Goal: Task Accomplishment & Management: Use online tool/utility

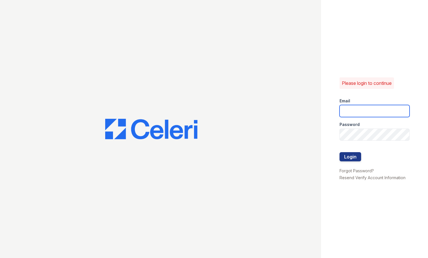
click at [351, 112] on input "email" at bounding box center [374, 111] width 70 height 12
type input "[EMAIL_ADDRESS][DOMAIN_NAME]"
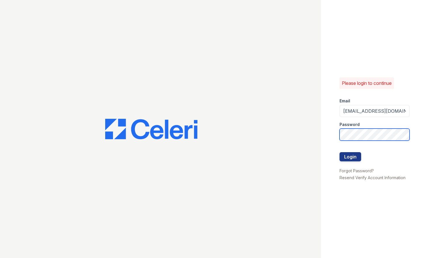
click at [339, 152] on button "Login" at bounding box center [350, 156] width 22 height 9
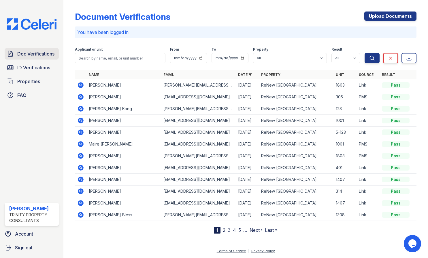
click at [26, 49] on link "Doc Verifications" at bounding box center [32, 54] width 54 height 12
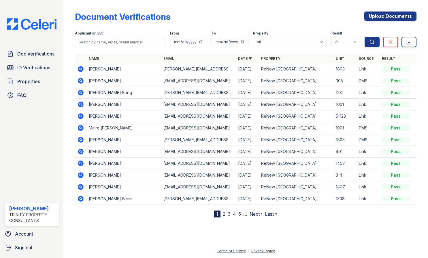
click at [82, 71] on icon at bounding box center [81, 69] width 6 height 6
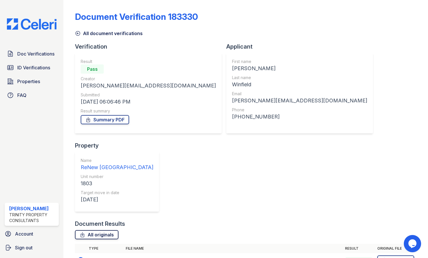
click at [107, 230] on link "All originals" at bounding box center [96, 234] width 43 height 9
click at [101, 119] on link "Summary PDF" at bounding box center [105, 119] width 48 height 9
click at [32, 67] on span "ID Verifications" at bounding box center [33, 67] width 33 height 7
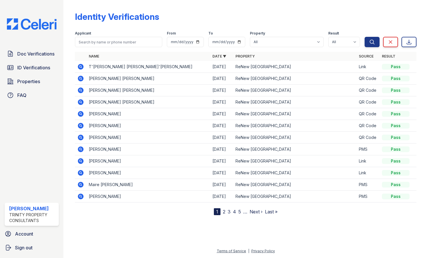
click at [82, 197] on icon at bounding box center [81, 197] width 6 height 6
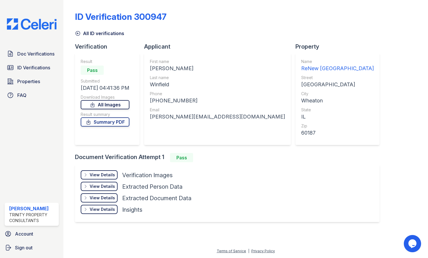
click at [97, 108] on link "All Images" at bounding box center [105, 104] width 49 height 9
click at [99, 122] on link "Summary PDF" at bounding box center [105, 122] width 49 height 9
click at [368, 122] on div "ID Verification 300947 All ID verifications Verification Result Pass Submitted …" at bounding box center [245, 116] width 341 height 228
click at [366, 56] on div "ID Verification 300947 All ID verifications Verification Result Pass Submitted …" at bounding box center [245, 116] width 341 height 228
click at [32, 72] on link "ID Verifications" at bounding box center [32, 68] width 54 height 12
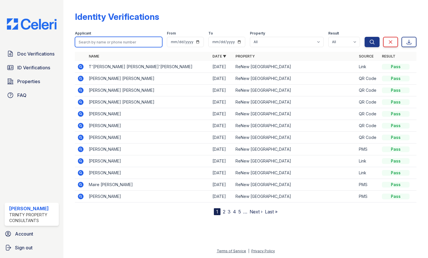
click at [122, 42] on input "search" at bounding box center [118, 42] width 87 height 10
type input "marquiste"
click at [364, 37] on button "Search" at bounding box center [371, 42] width 15 height 10
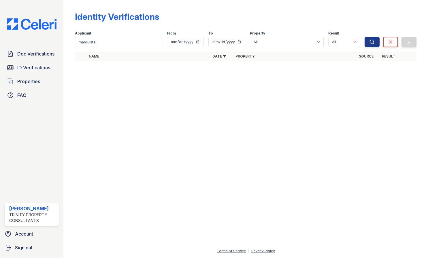
click at [268, 17] on div "Identity Verifications" at bounding box center [245, 19] width 341 height 15
click at [30, 83] on span "Properties" at bounding box center [28, 81] width 23 height 7
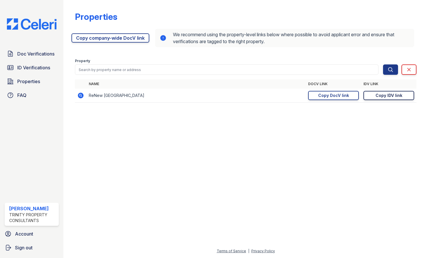
click at [386, 96] on div "Copy IDV link" at bounding box center [388, 96] width 27 height 6
click at [264, 148] on div at bounding box center [246, 183] width 346 height 130
